Goal: Information Seeking & Learning: Get advice/opinions

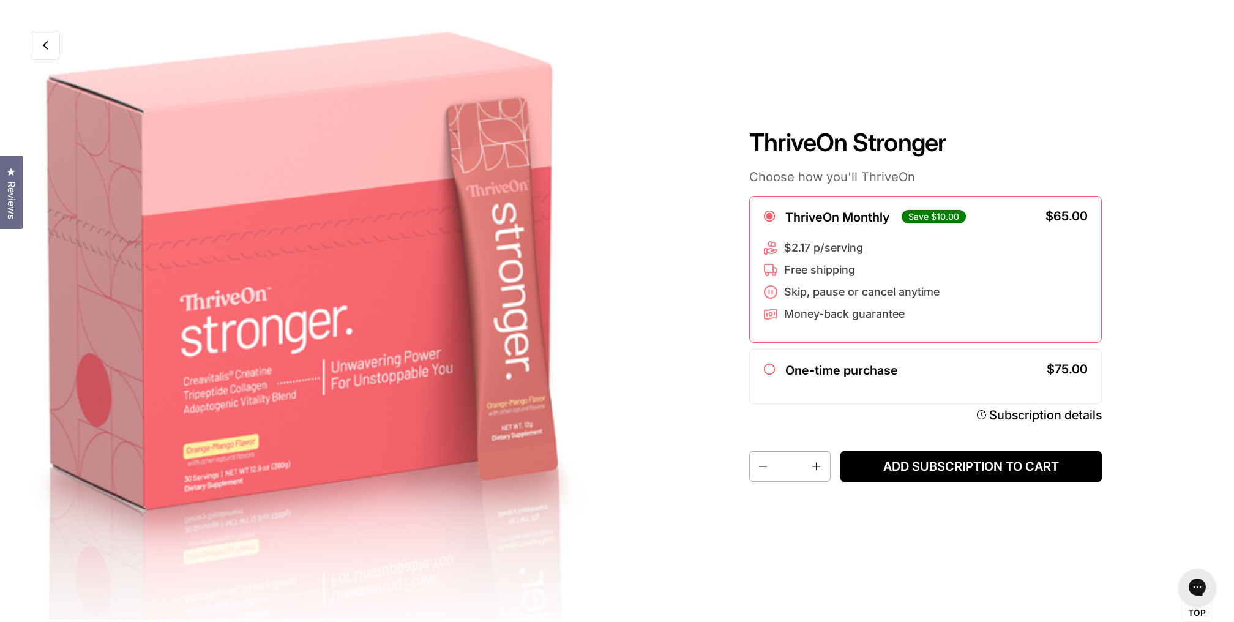
click at [54, 56] on link at bounding box center [45, 45] width 29 height 29
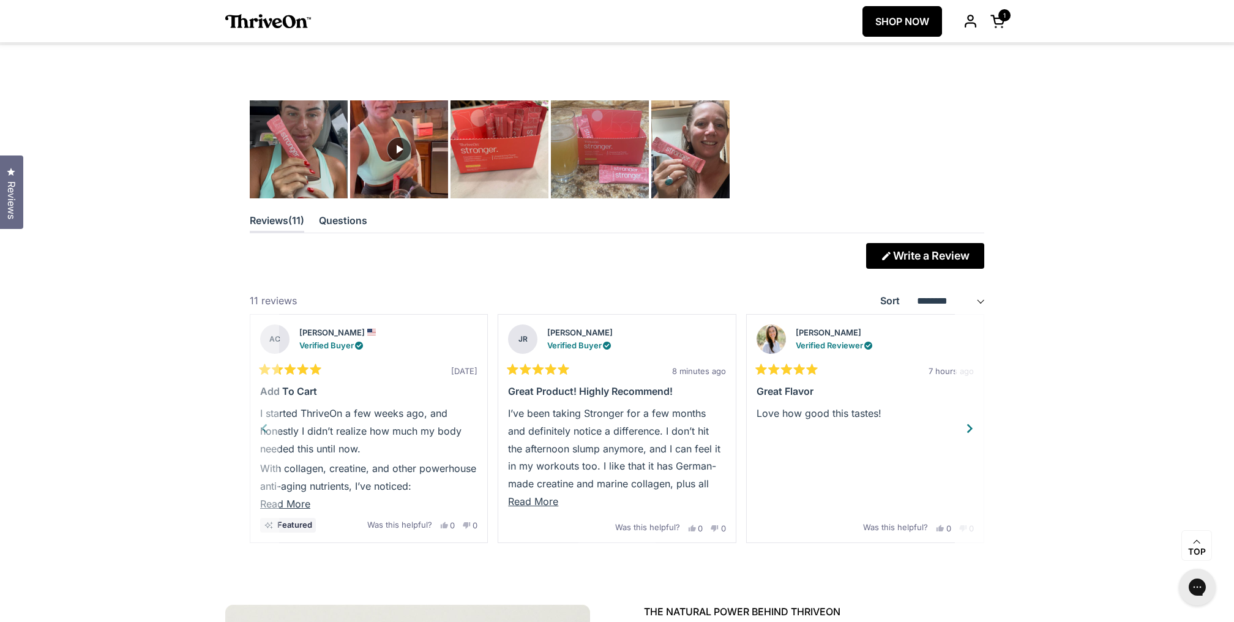
scroll to position [3176, 0]
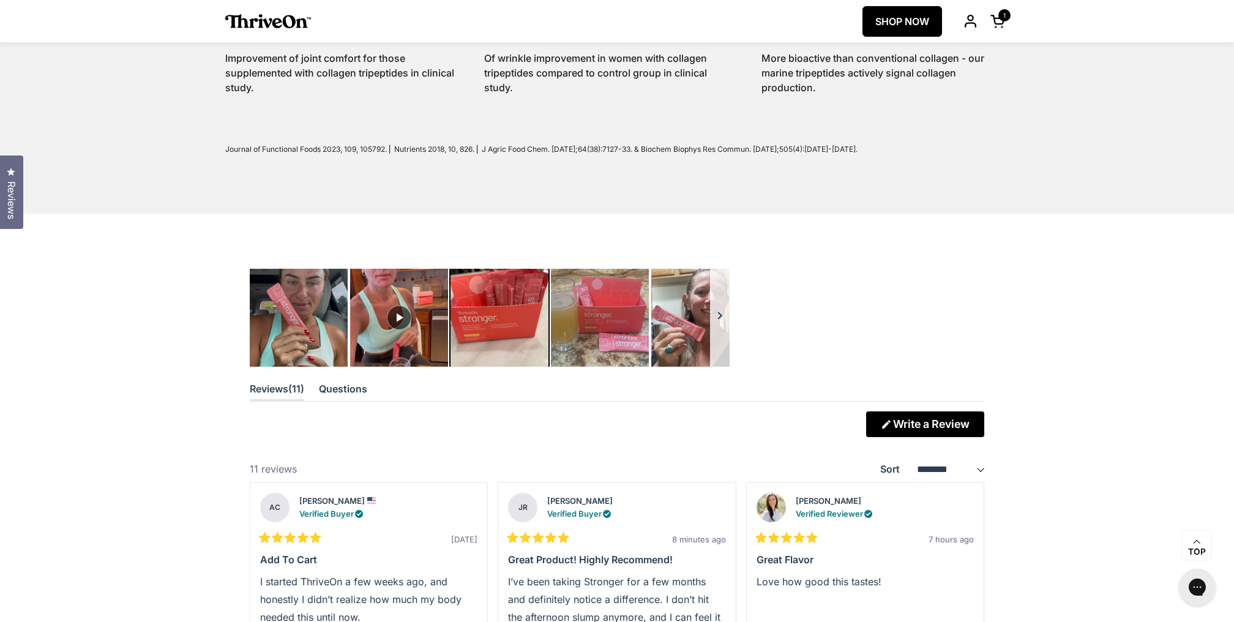
click at [501, 337] on img "Carousel of customer-uploaded media. Press left and right arrows to navigate. P…" at bounding box center [499, 317] width 103 height 103
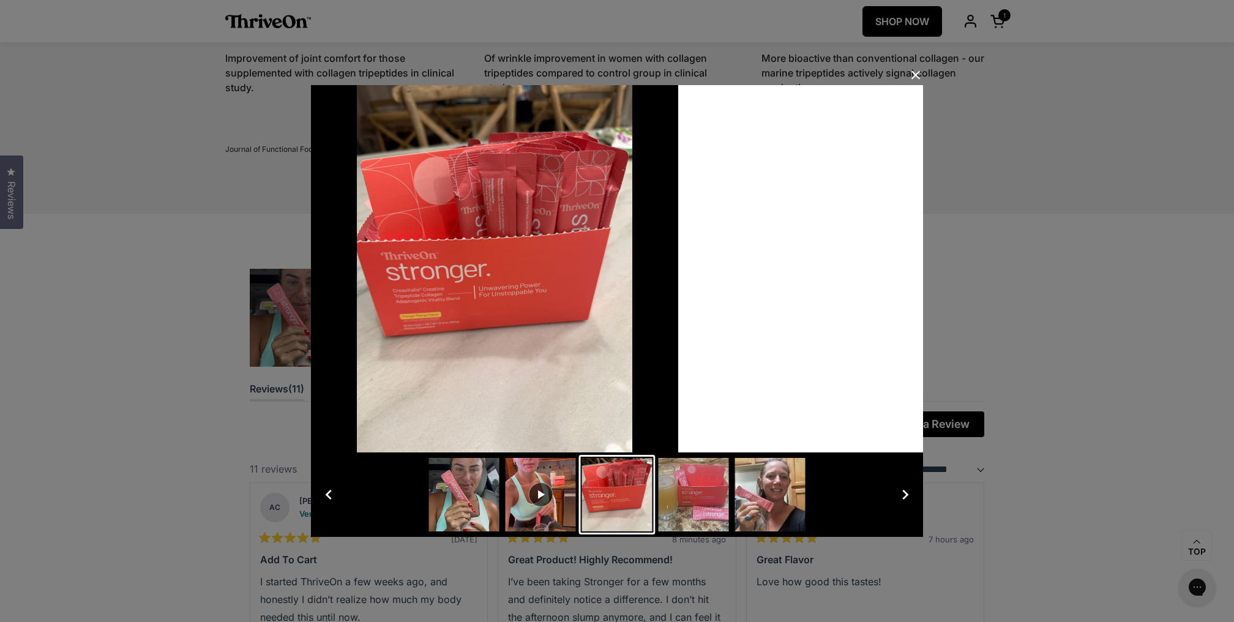
click at [916, 75] on button "Close Dialog" at bounding box center [916, 75] width 20 height 20
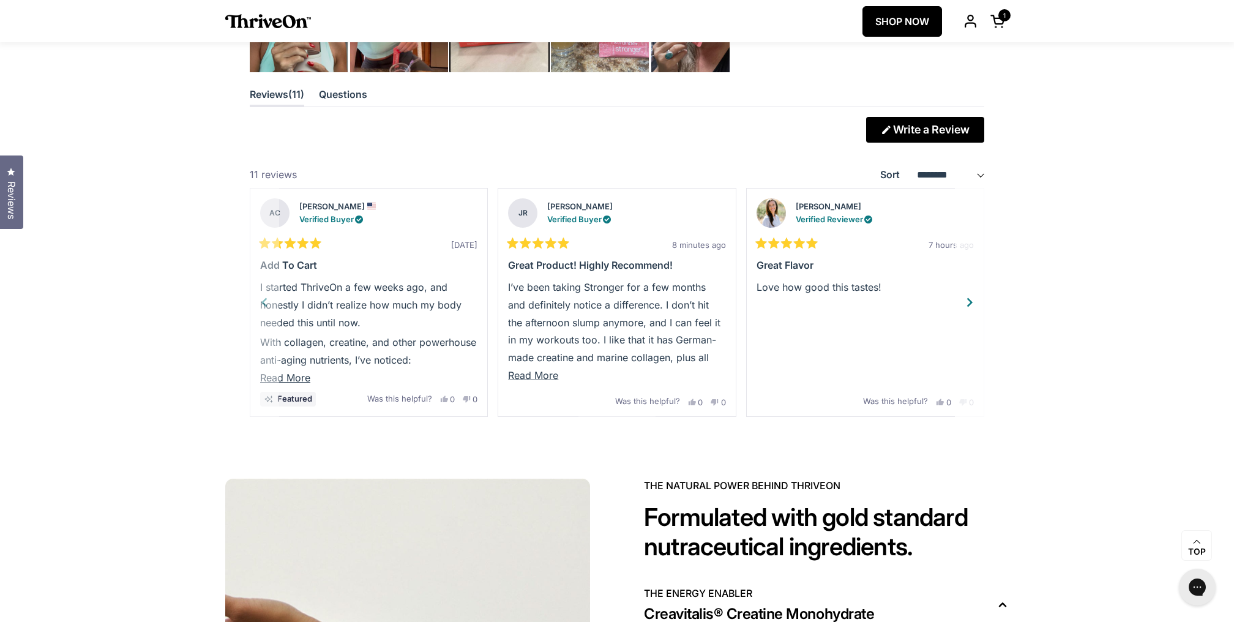
scroll to position [3460, 0]
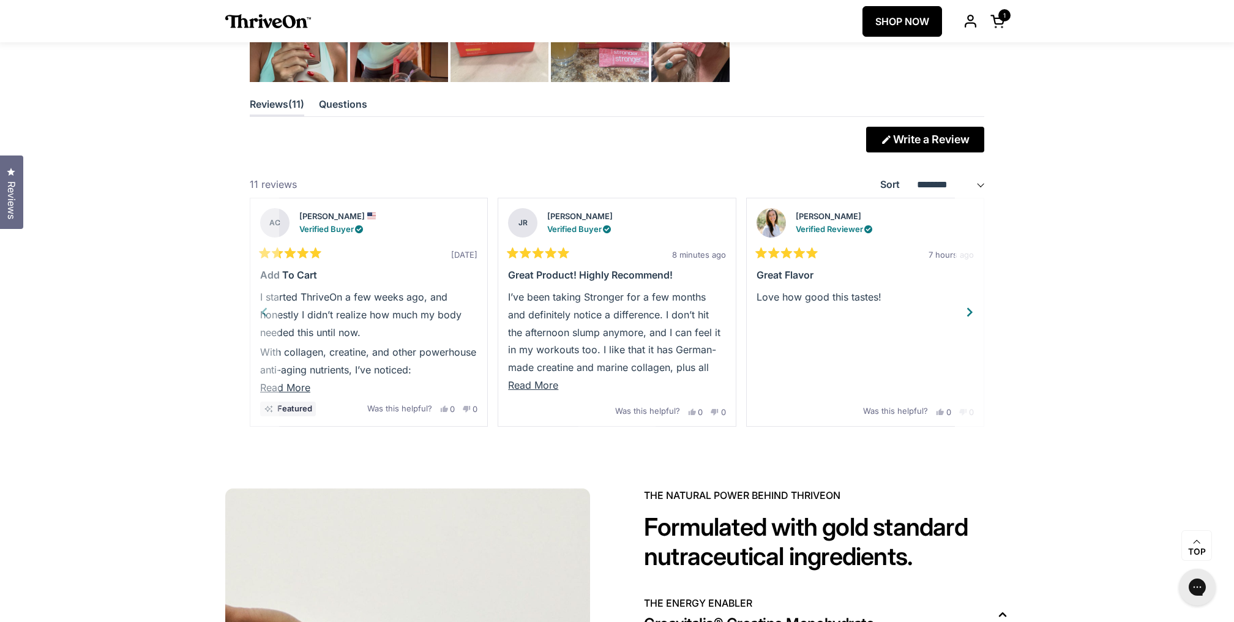
click at [551, 380] on span "Read More" at bounding box center [533, 385] width 50 height 12
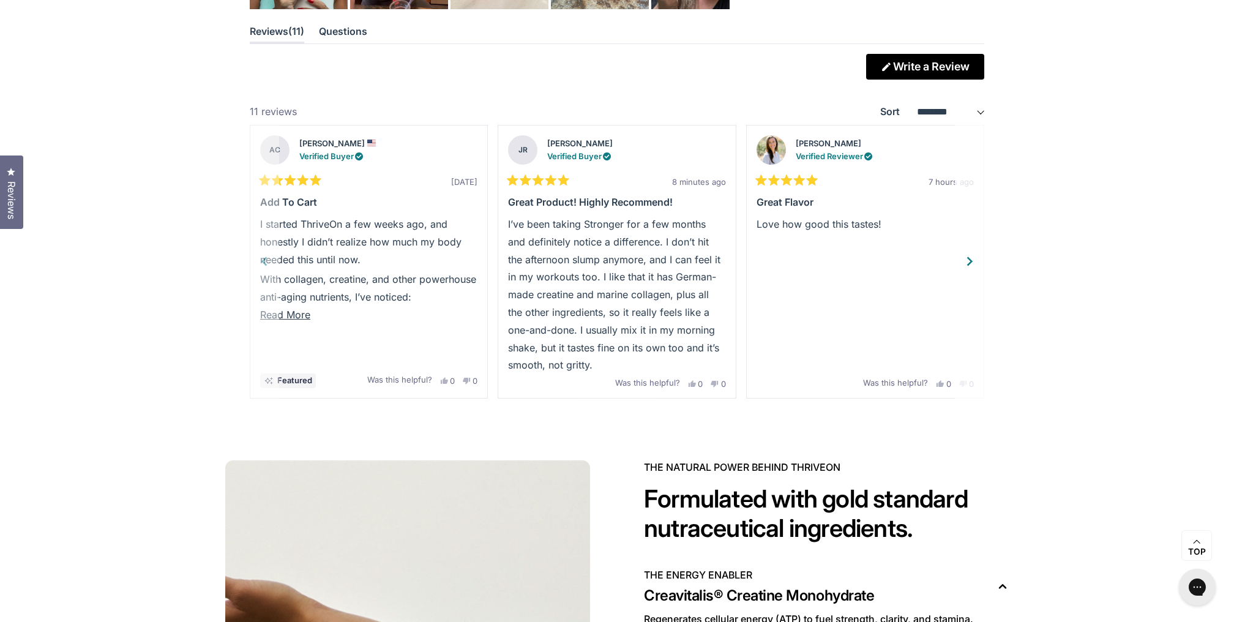
scroll to position [3535, 0]
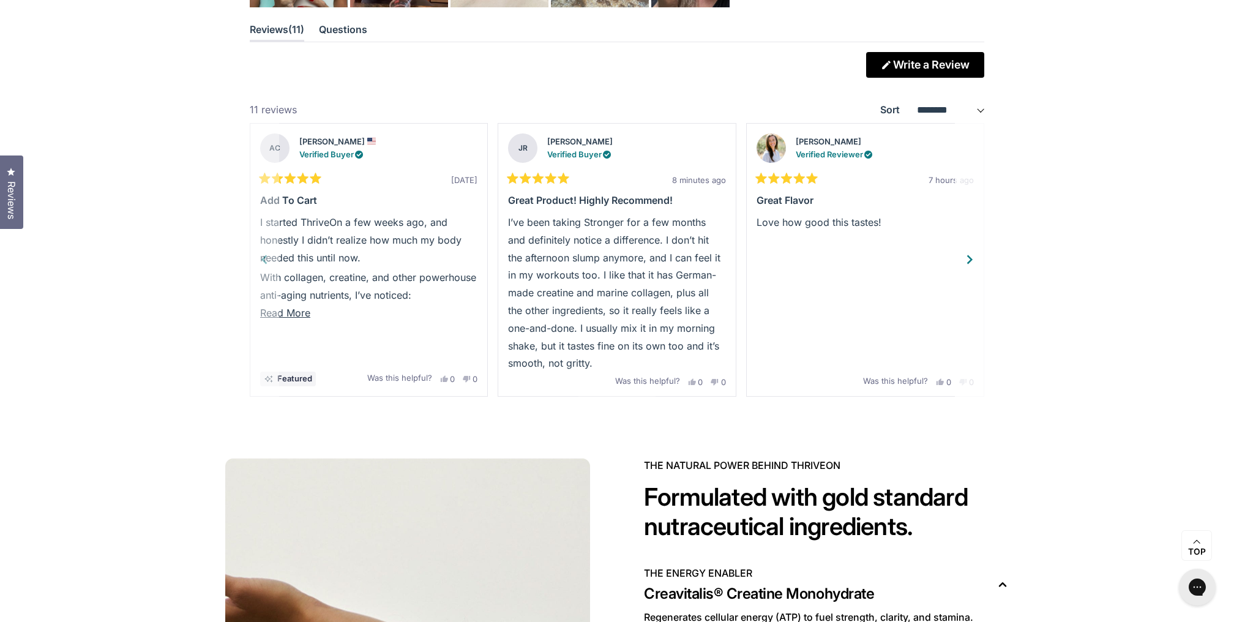
click at [692, 378] on button "Yes, this review was helpful 0 people voted yes" at bounding box center [695, 382] width 15 height 9
click at [969, 250] on div "Next" at bounding box center [970, 259] width 18 height 18
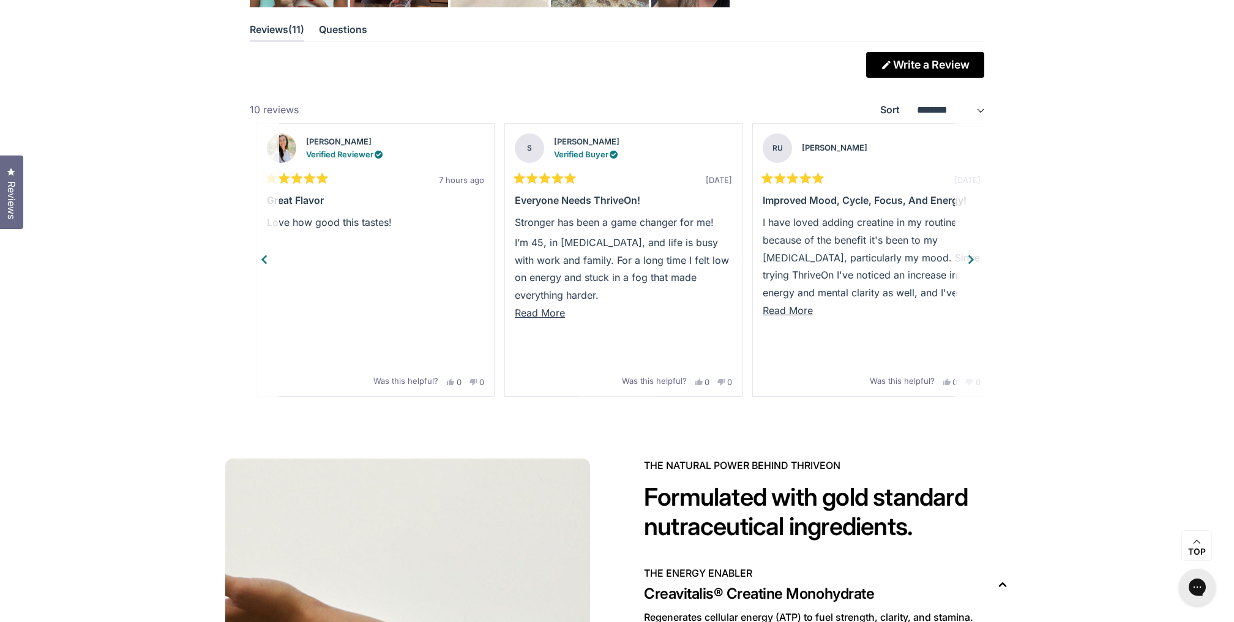
click at [971, 255] on div "Next" at bounding box center [970, 259] width 18 height 18
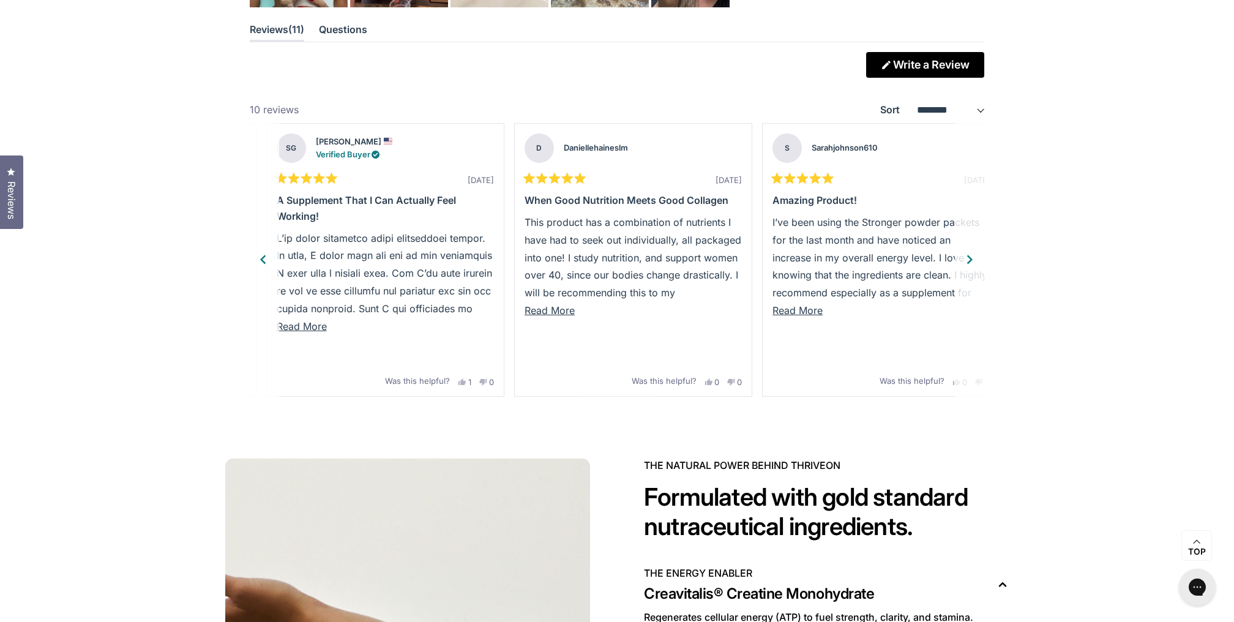
click at [262, 258] on div "Previous" at bounding box center [263, 259] width 18 height 18
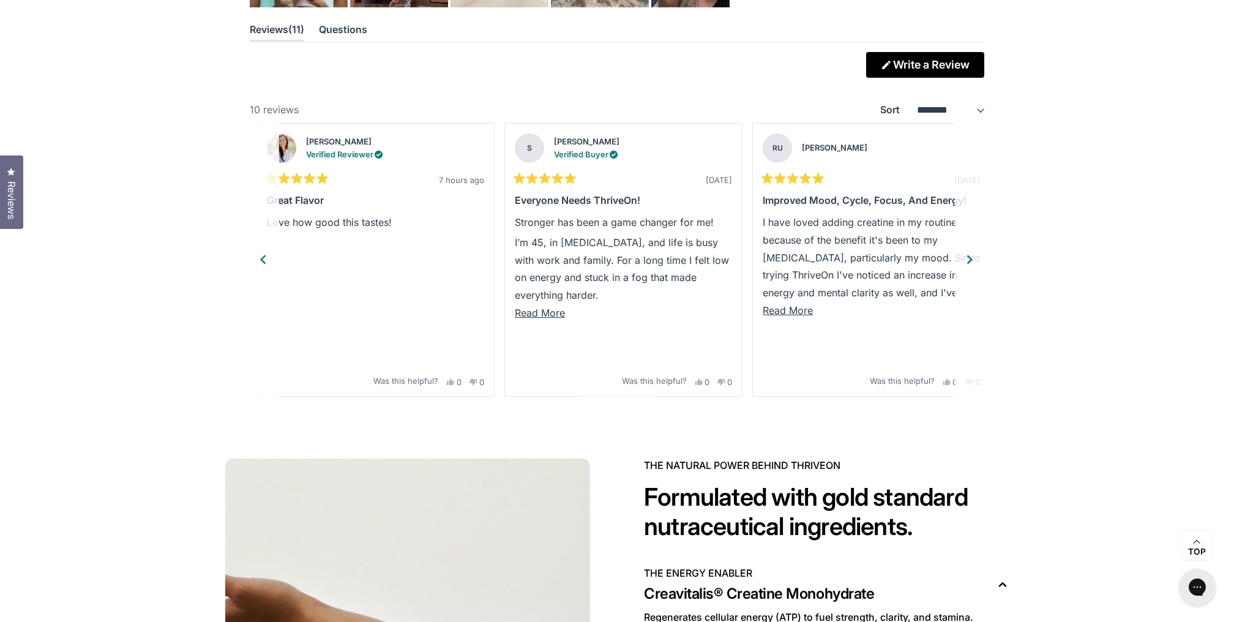
click at [262, 258] on div "Previous" at bounding box center [263, 259] width 18 height 18
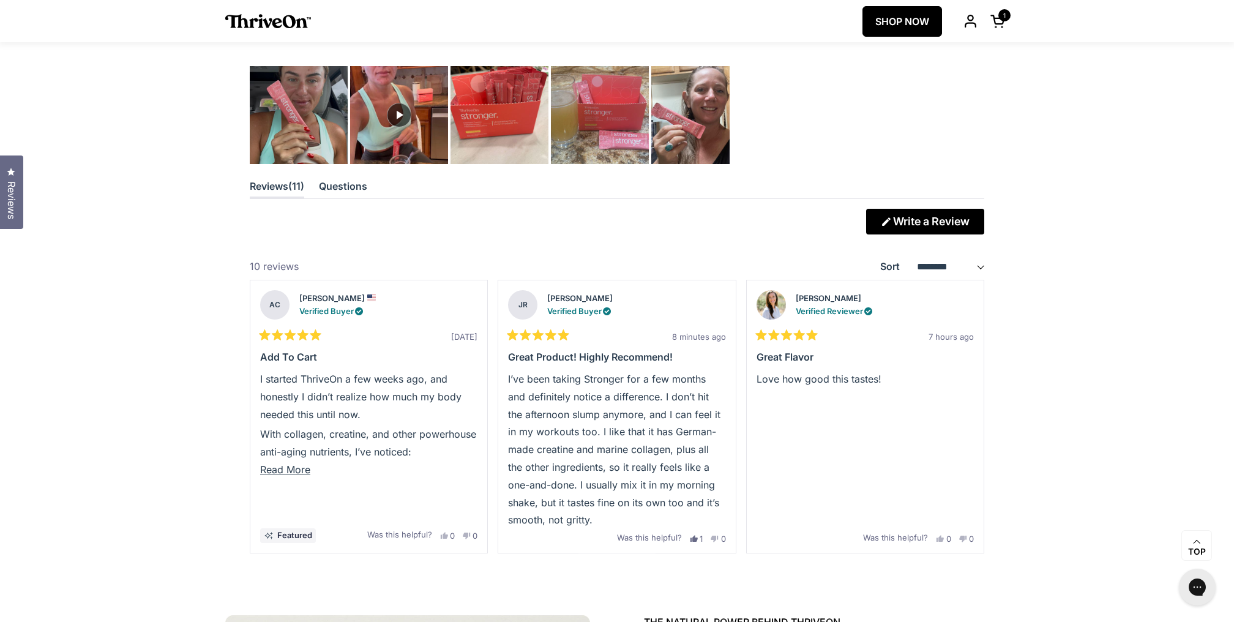
scroll to position [3375, 0]
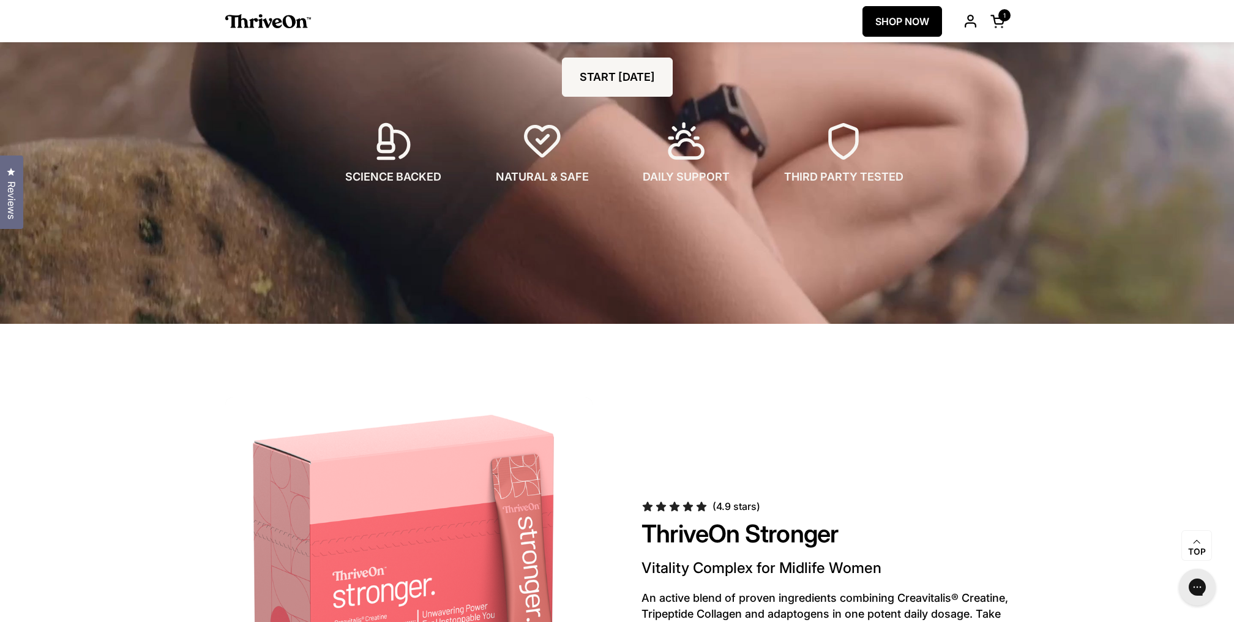
scroll to position [334, 0]
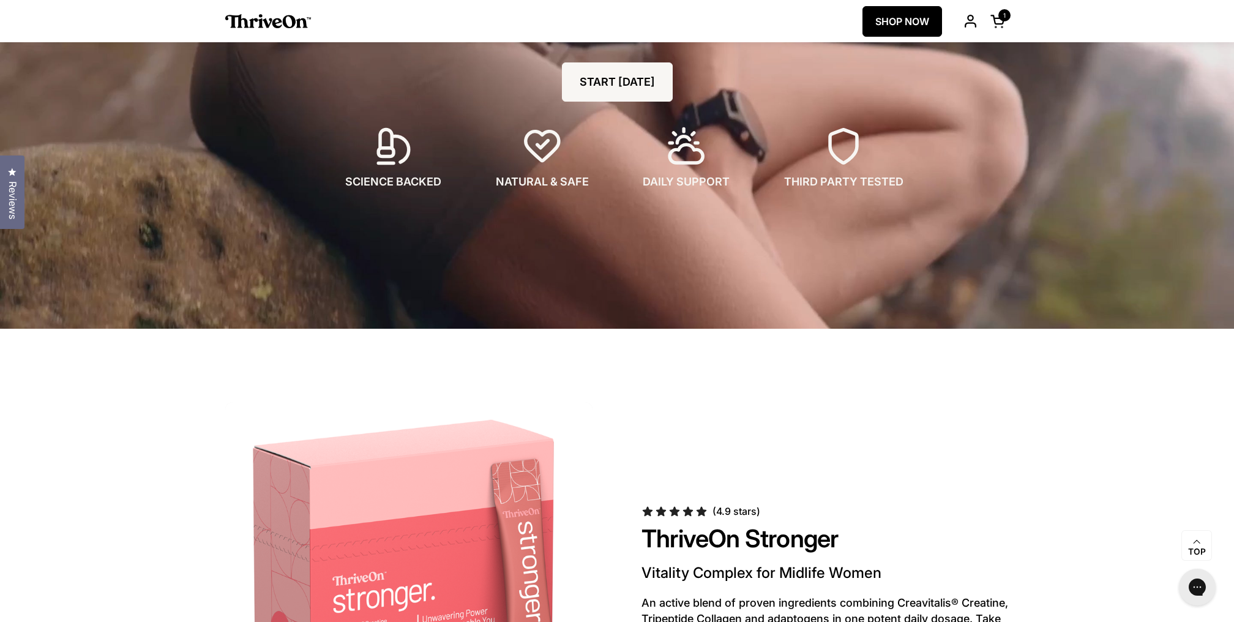
click at [20, 198] on span "Reviews" at bounding box center [12, 200] width 16 height 38
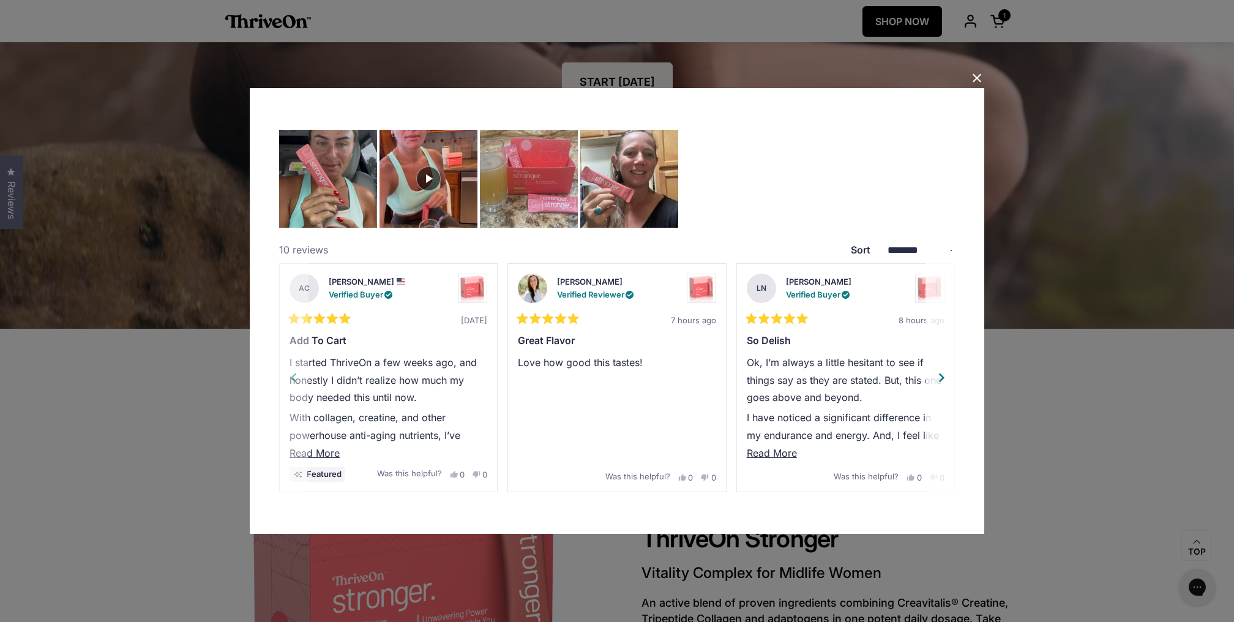
click at [946, 378] on div "Next" at bounding box center [941, 377] width 18 height 18
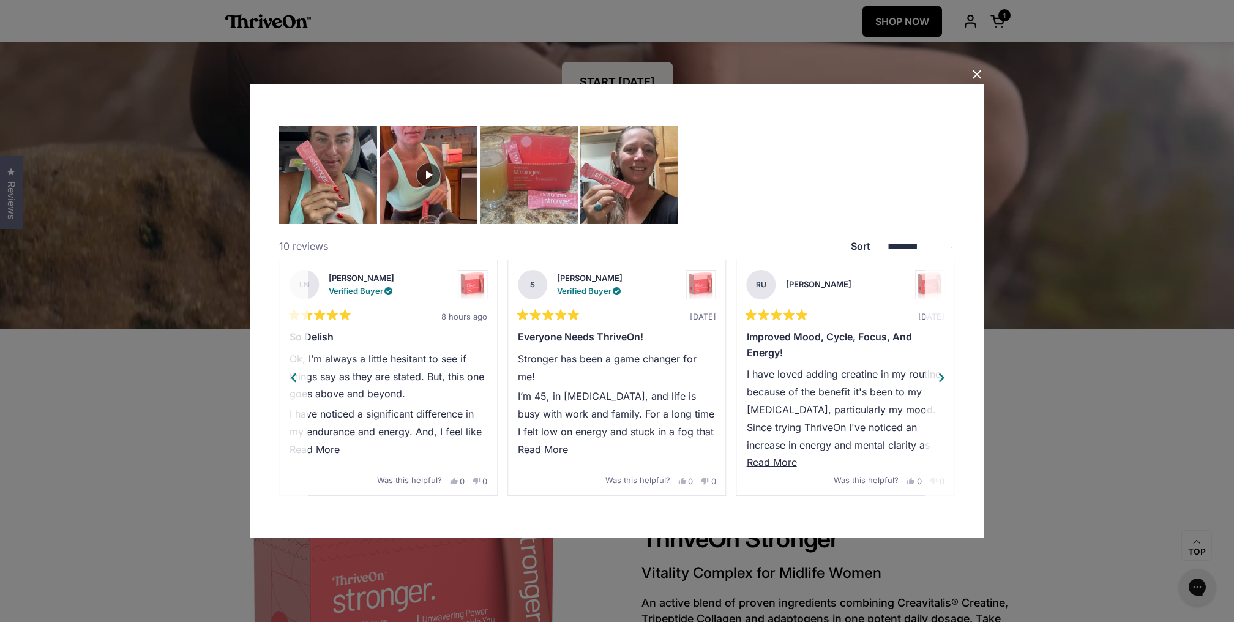
click at [941, 381] on div "Next" at bounding box center [941, 377] width 18 height 18
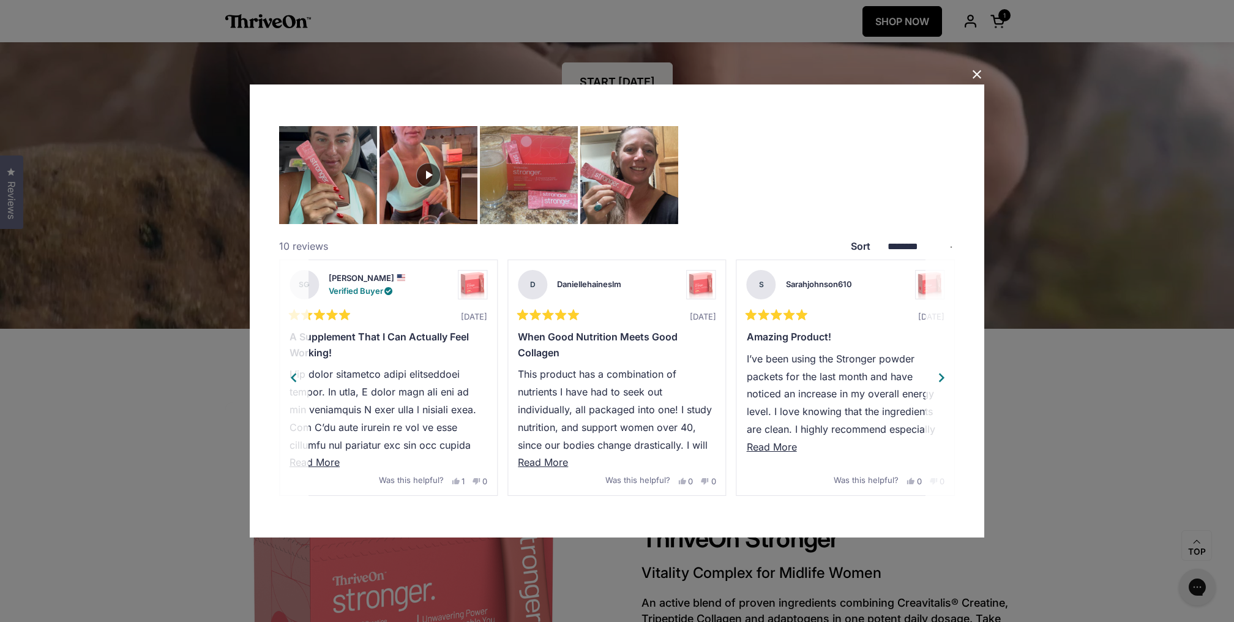
click at [941, 381] on div "Next" at bounding box center [941, 377] width 18 height 18
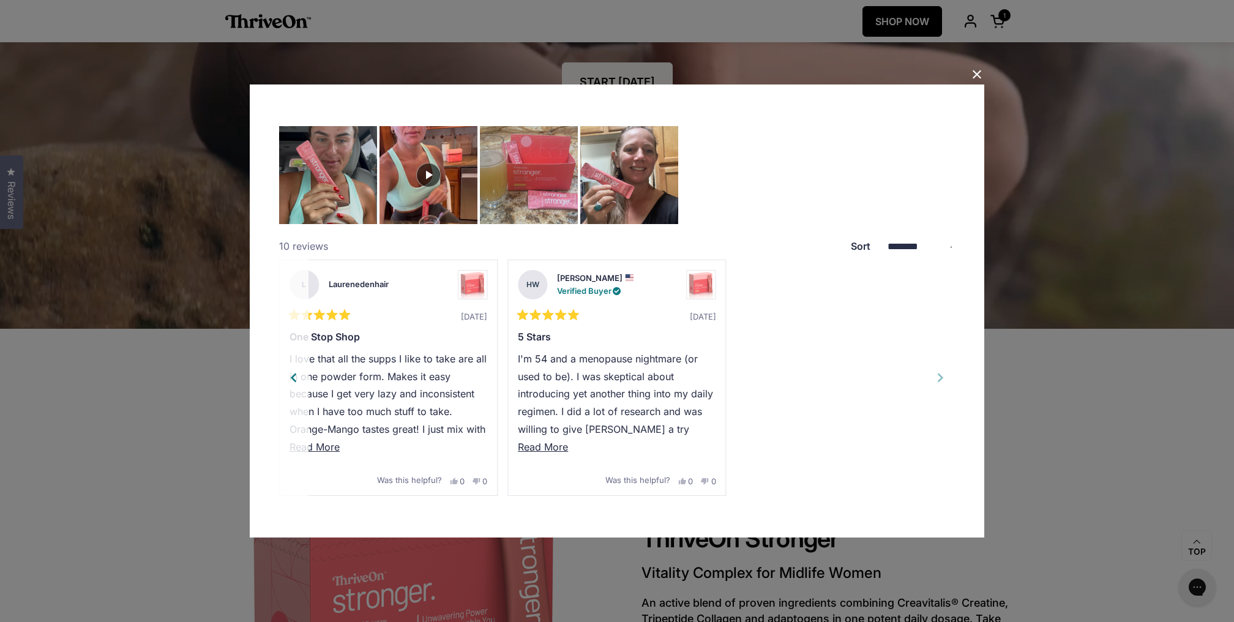
click at [552, 442] on span "Read More" at bounding box center [543, 447] width 50 height 12
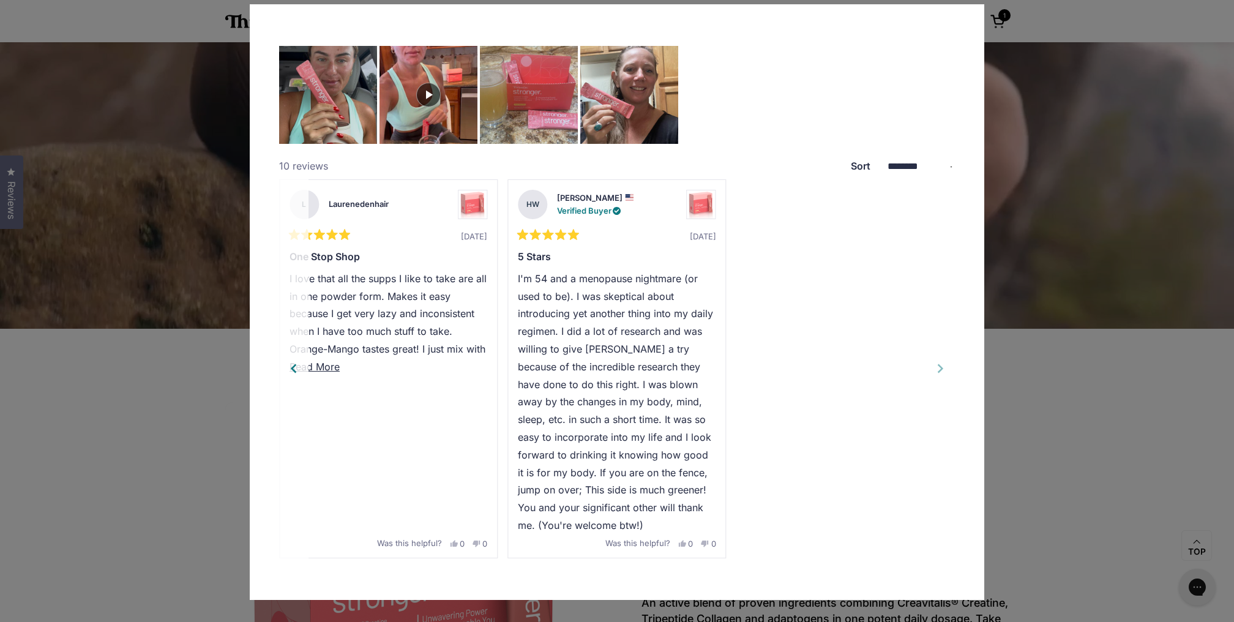
scroll to position [24, 0]
click at [294, 360] on div "Previous" at bounding box center [292, 369] width 18 height 18
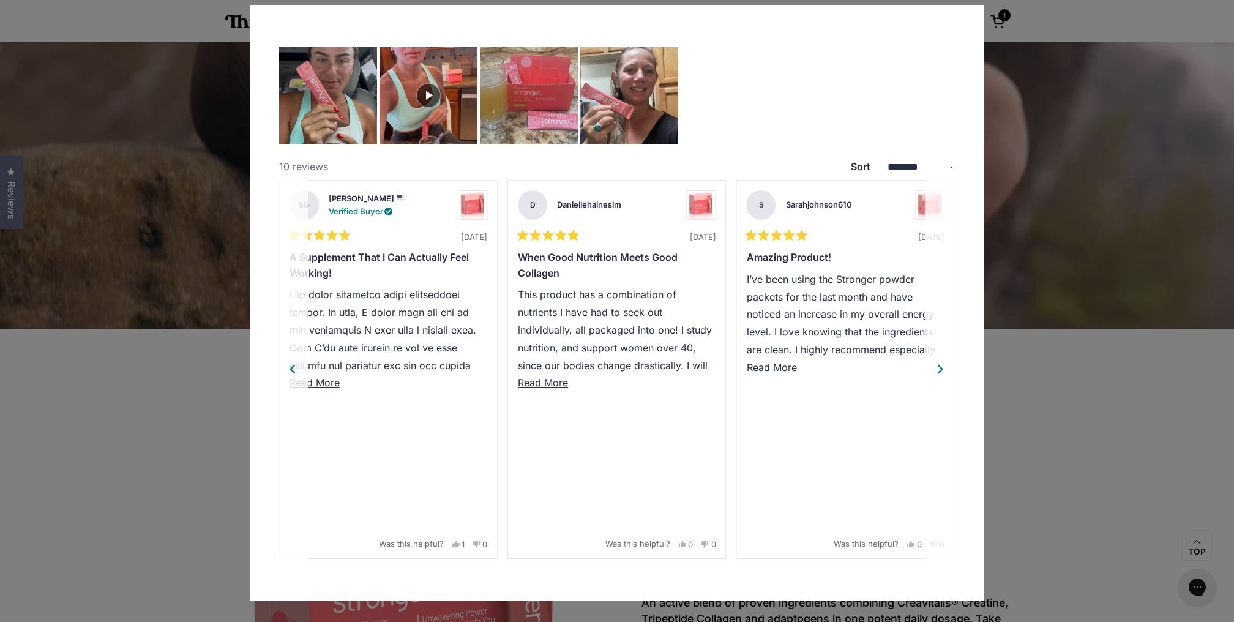
click at [296, 366] on div "Previous" at bounding box center [292, 369] width 18 height 18
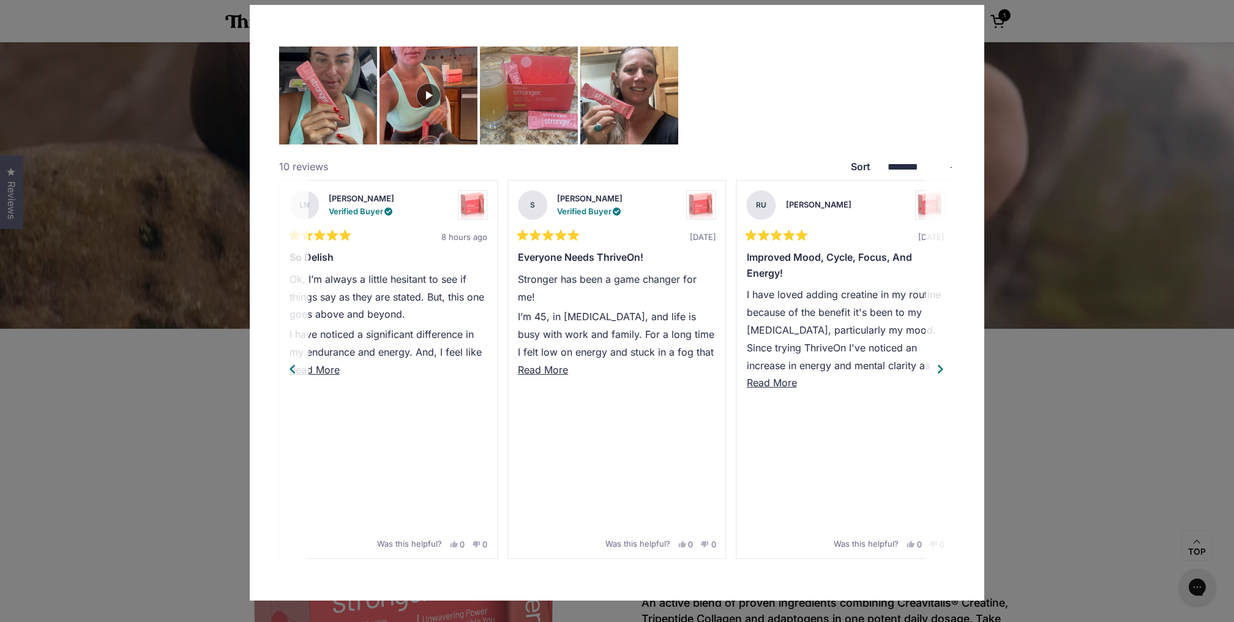
click at [296, 366] on div "Previous" at bounding box center [292, 369] width 18 height 18
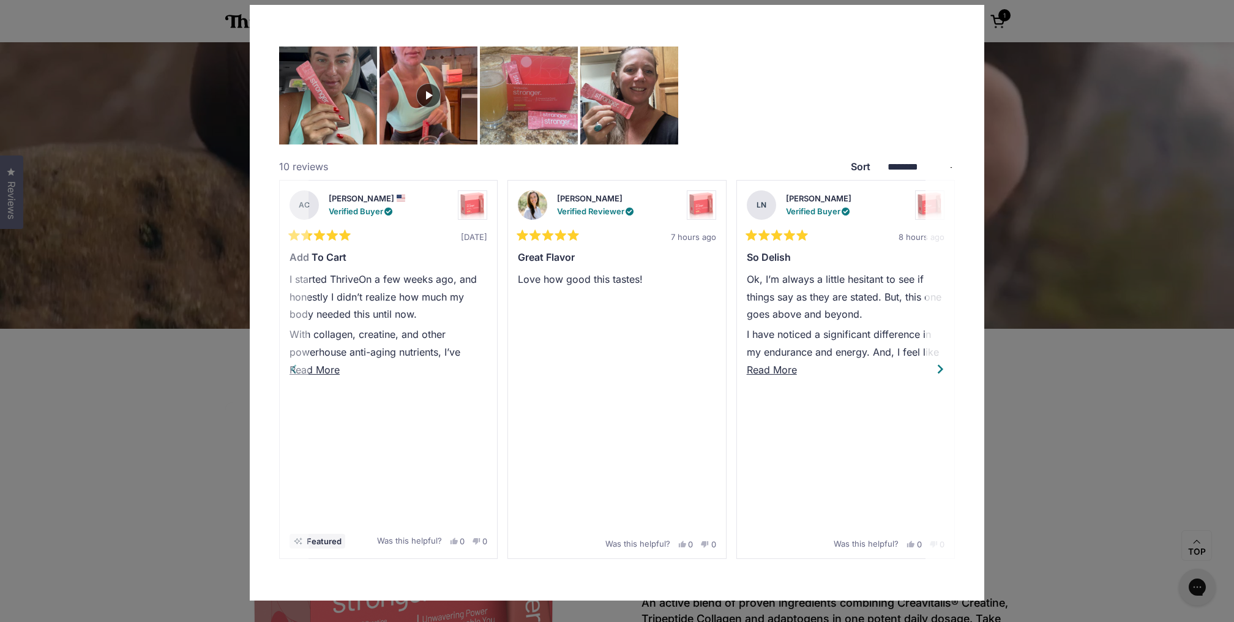
click at [296, 368] on span "Read More" at bounding box center [314, 370] width 50 height 12
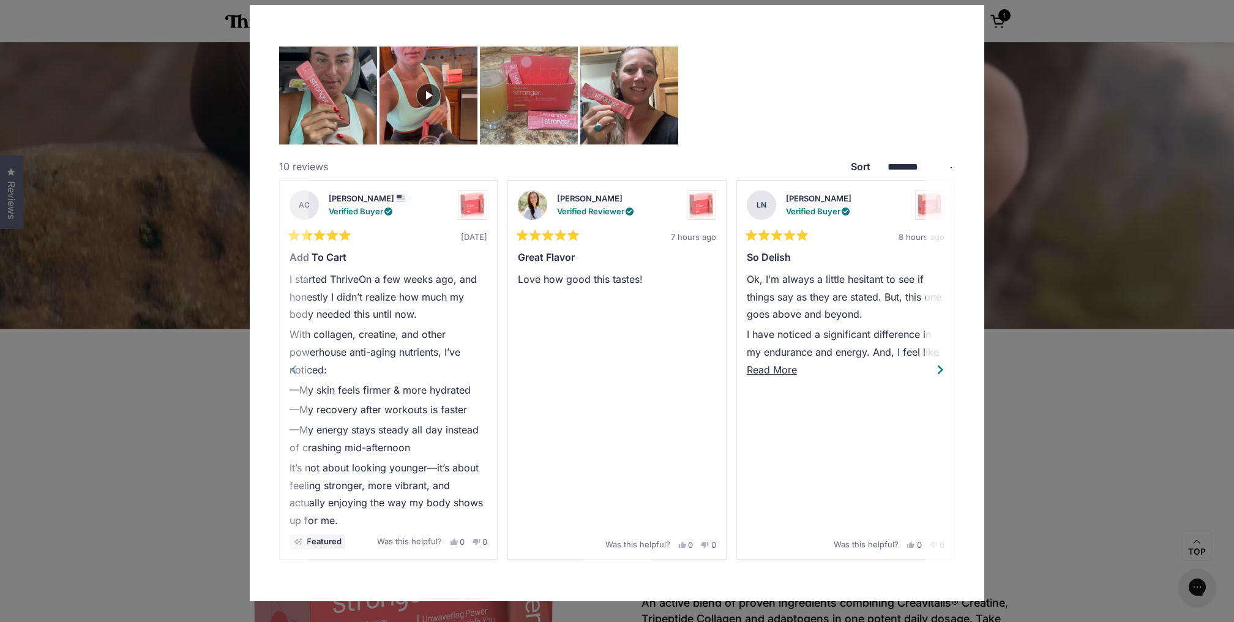
scroll to position [26, 0]
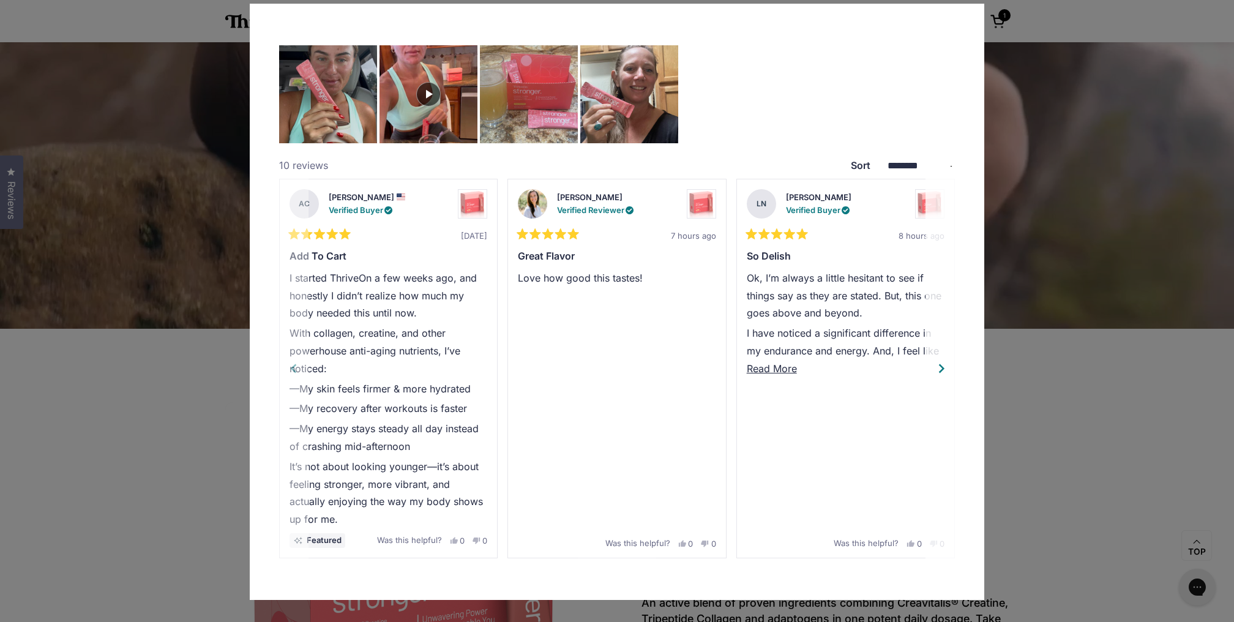
click at [938, 364] on div "Next" at bounding box center [941, 368] width 18 height 18
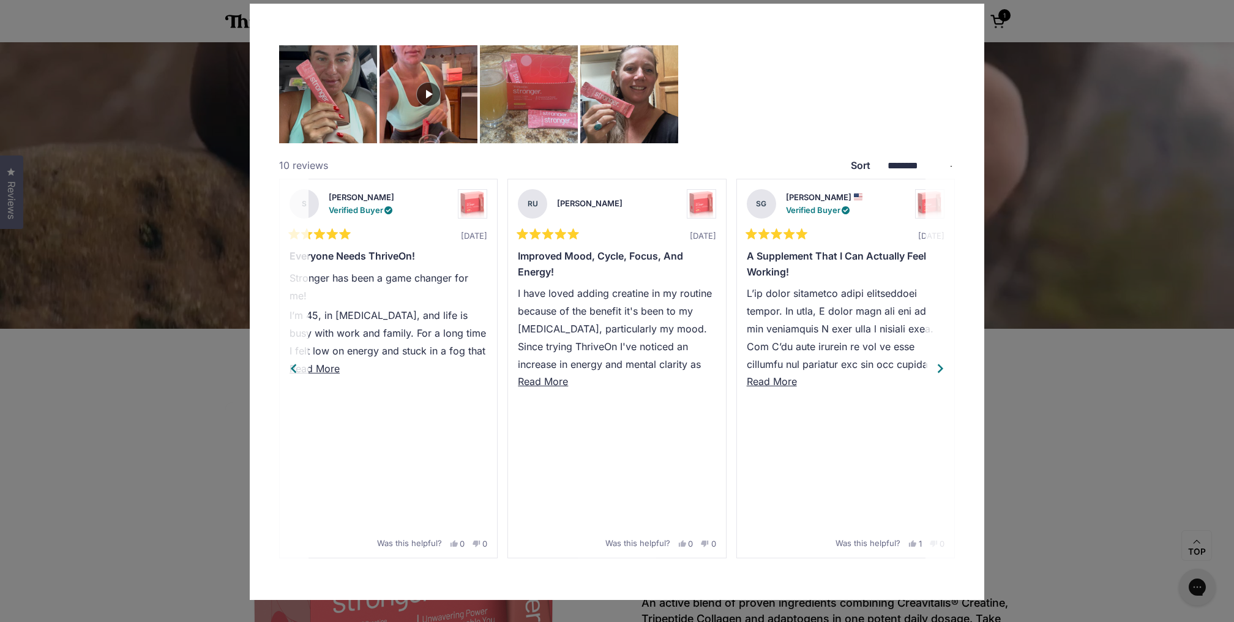
click at [327, 366] on span "Read More" at bounding box center [314, 368] width 50 height 12
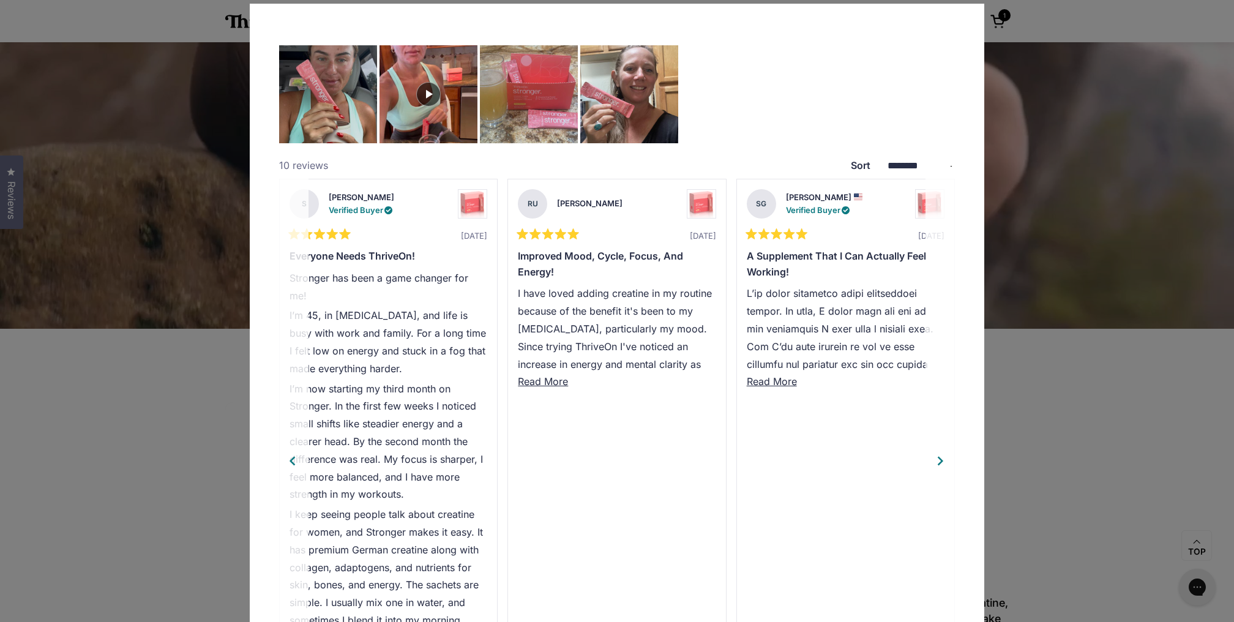
click at [294, 452] on div "Previous" at bounding box center [292, 461] width 18 height 18
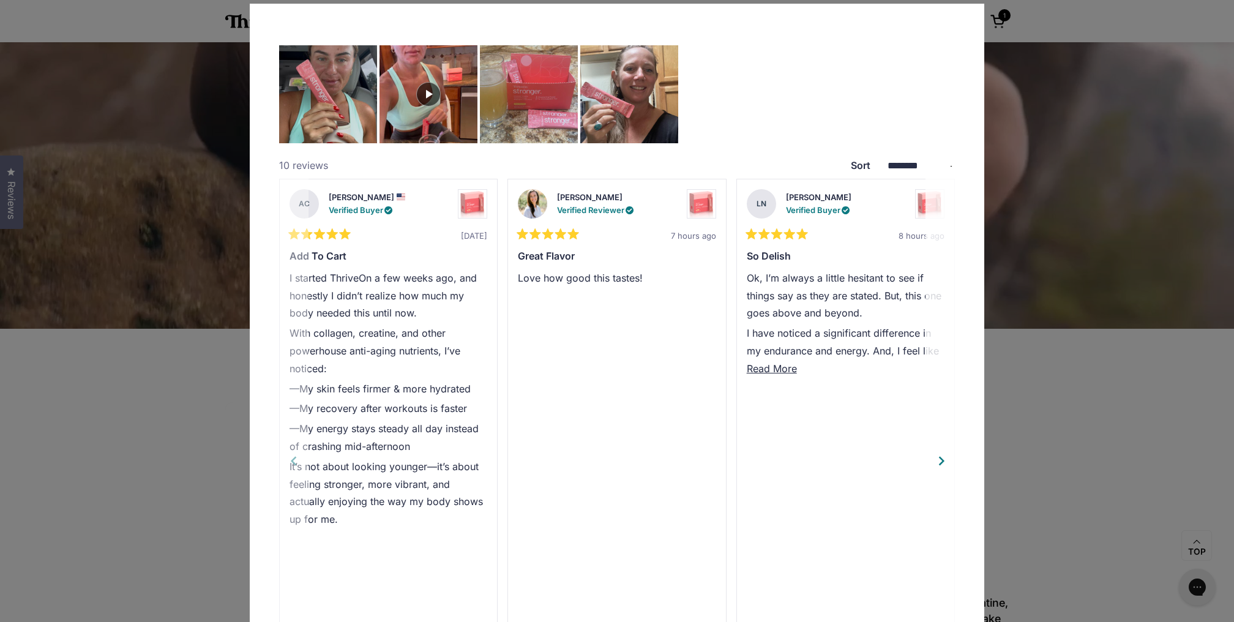
click at [938, 452] on div "Next" at bounding box center [941, 461] width 18 height 18
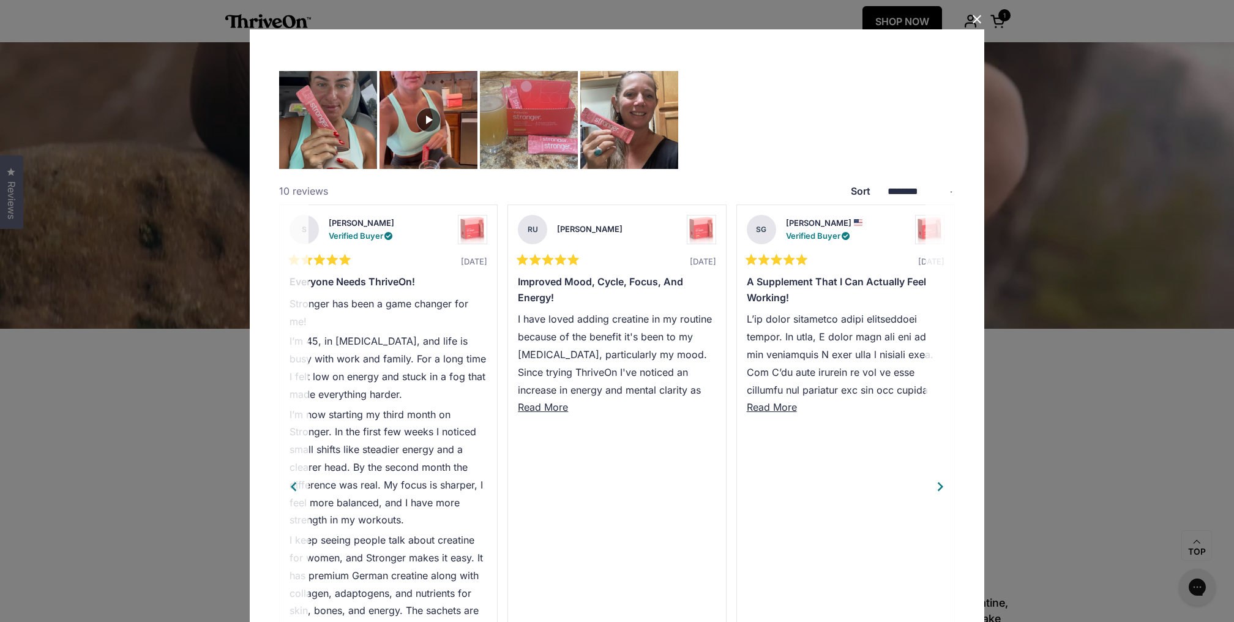
scroll to position [0, 0]
click at [192, 157] on div "**********" at bounding box center [617, 311] width 1234 height 622
